Goal: Transaction & Acquisition: Download file/media

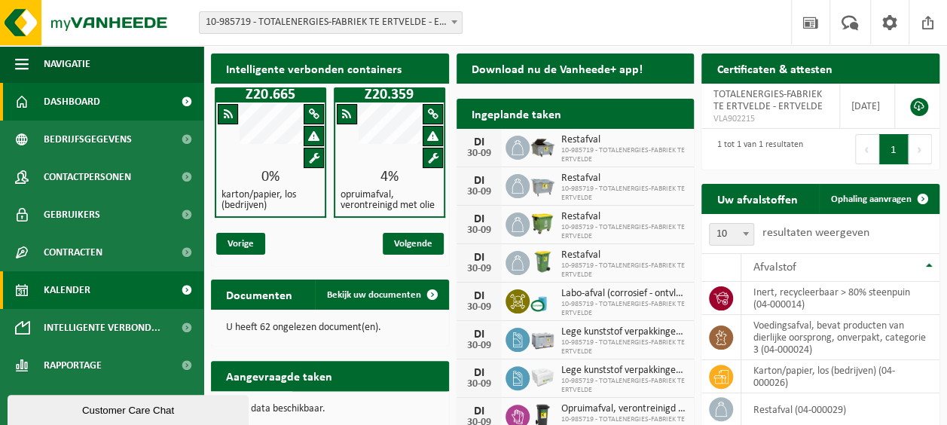
click at [65, 291] on span "Kalender" at bounding box center [67, 290] width 47 height 38
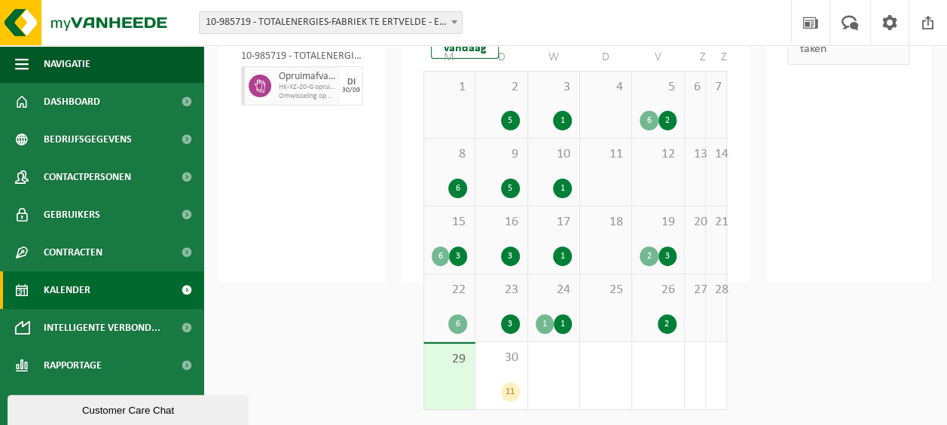
scroll to position [156, 0]
click at [511, 392] on div "11" at bounding box center [510, 392] width 19 height 20
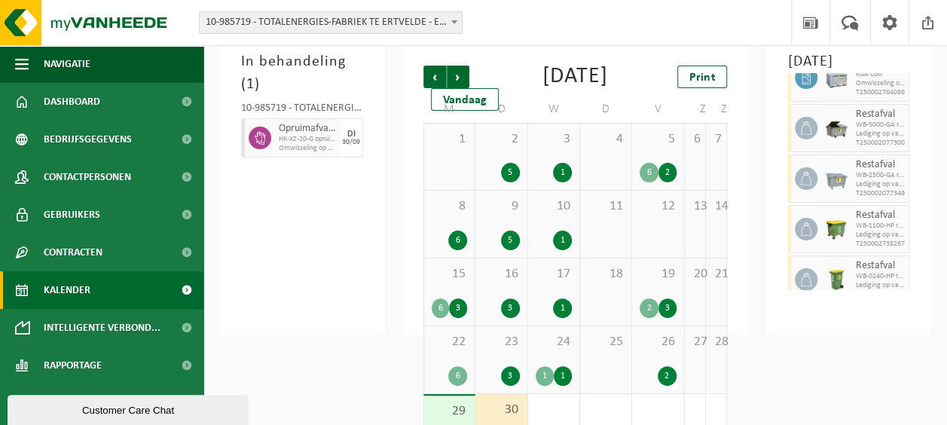
scroll to position [0, 0]
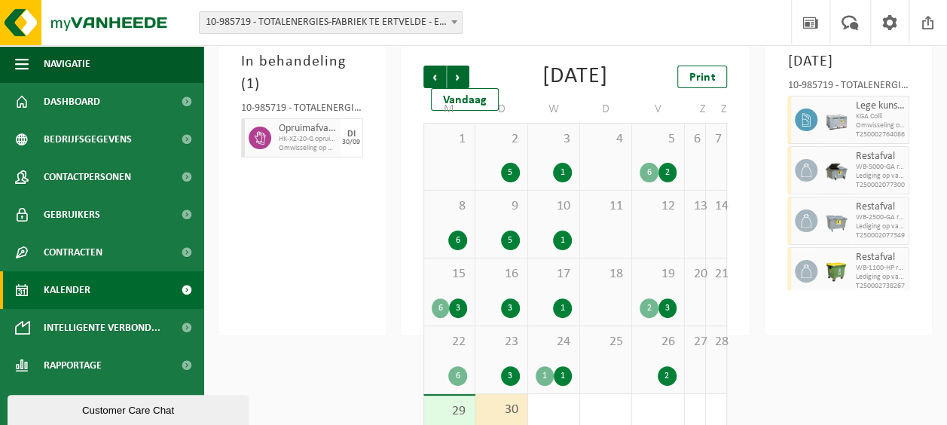
click at [839, 131] on img at bounding box center [836, 119] width 23 height 23
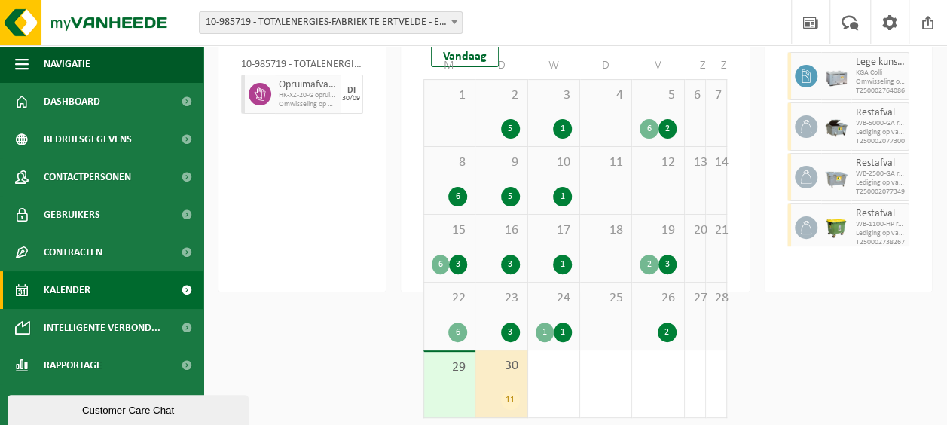
scroll to position [156, 0]
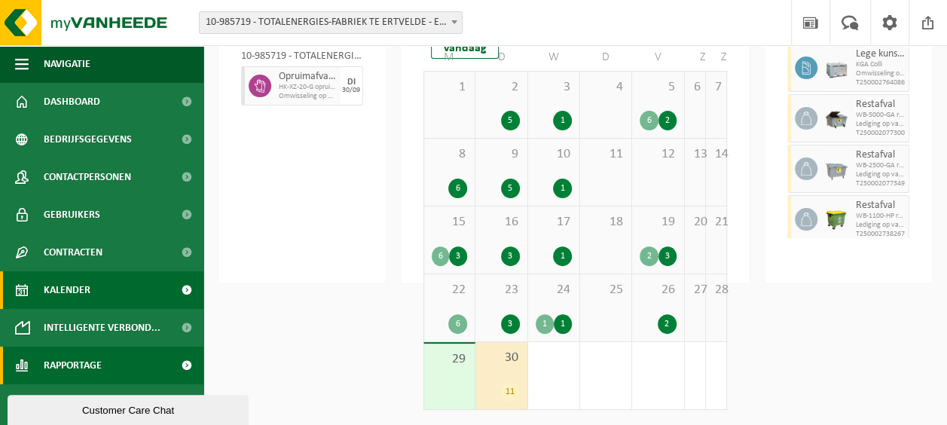
click at [66, 358] on span "Rapportage" at bounding box center [73, 365] width 58 height 38
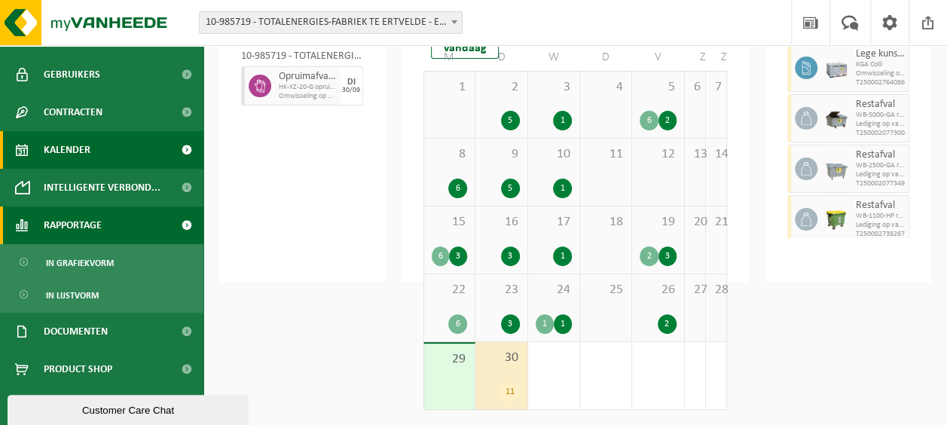
scroll to position [141, 0]
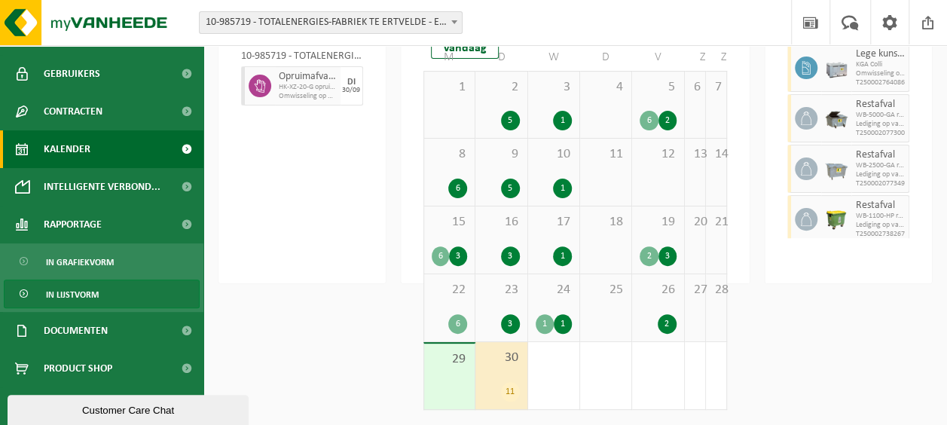
click at [79, 297] on span "In lijstvorm" at bounding box center [72, 294] width 53 height 29
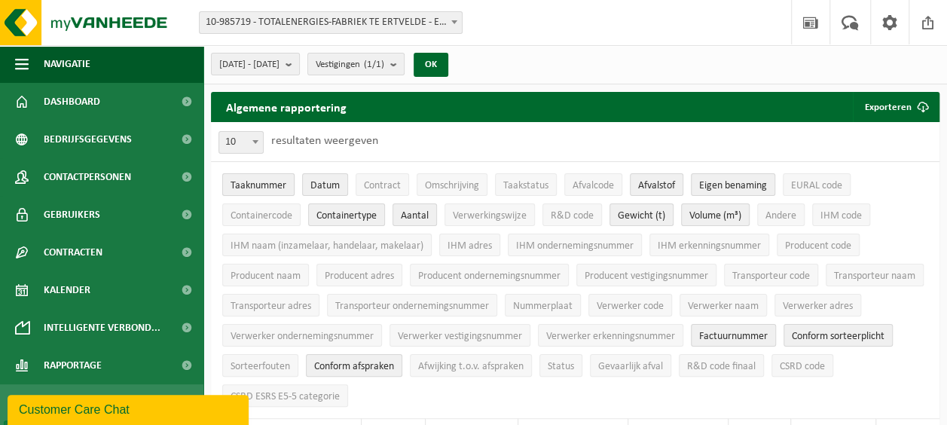
click at [259, 184] on span "Taaknummer" at bounding box center [258, 185] width 56 height 11
click at [830, 183] on span "EURAL code" at bounding box center [816, 185] width 51 height 11
click at [371, 216] on span "Containertype" at bounding box center [346, 215] width 60 height 11
click at [415, 215] on span "Aantal" at bounding box center [415, 215] width 28 height 11
click at [505, 214] on span "Verwerkingswijze" at bounding box center [490, 215] width 74 height 11
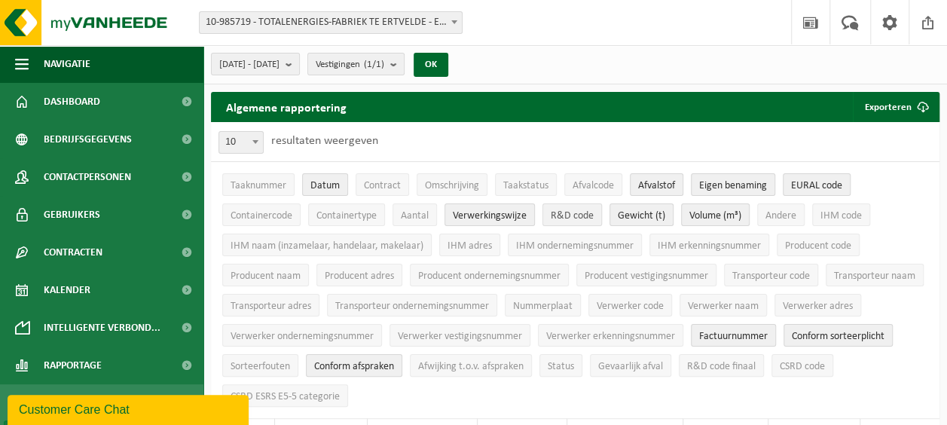
click at [569, 211] on span "R&D code" at bounding box center [571, 215] width 43 height 11
click at [834, 282] on span "Transporteur naam" at bounding box center [874, 275] width 81 height 11
click at [758, 303] on span "Verwerker naam" at bounding box center [722, 305] width 71 height 11
click at [361, 245] on span "IHM naam (inzamelaar, handelaar, makelaar)" at bounding box center [326, 245] width 193 height 11
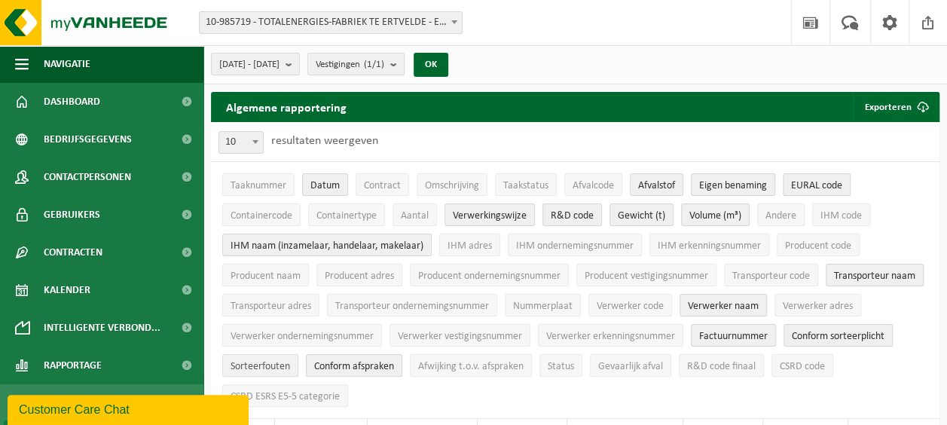
click at [290, 361] on span "Sorteerfouten" at bounding box center [259, 366] width 59 height 11
click at [523, 363] on span "Afwijking t.o.v. afspraken" at bounding box center [470, 366] width 105 height 11
click at [902, 105] on button "Exporteren" at bounding box center [894, 107] width 85 height 30
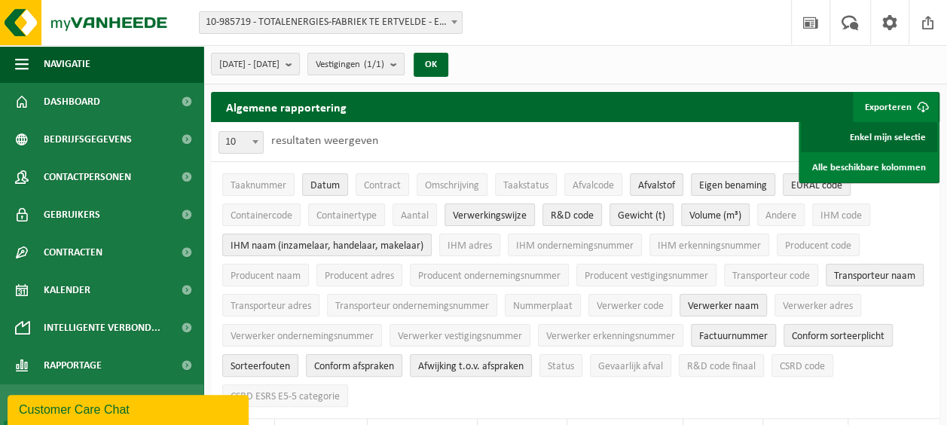
click at [902, 142] on link "Enkel mijn selectie" at bounding box center [868, 137] width 136 height 30
